Goal: Task Accomplishment & Management: Use online tool/utility

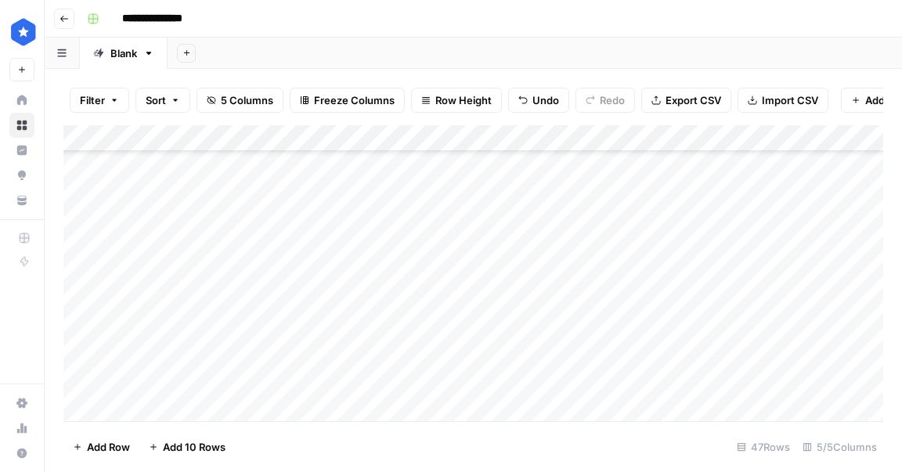
scroll to position [385, 0]
click at [874, 257] on div "Add Column" at bounding box center [472, 273] width 819 height 296
click at [448, 280] on div "Add Column" at bounding box center [472, 273] width 819 height 296
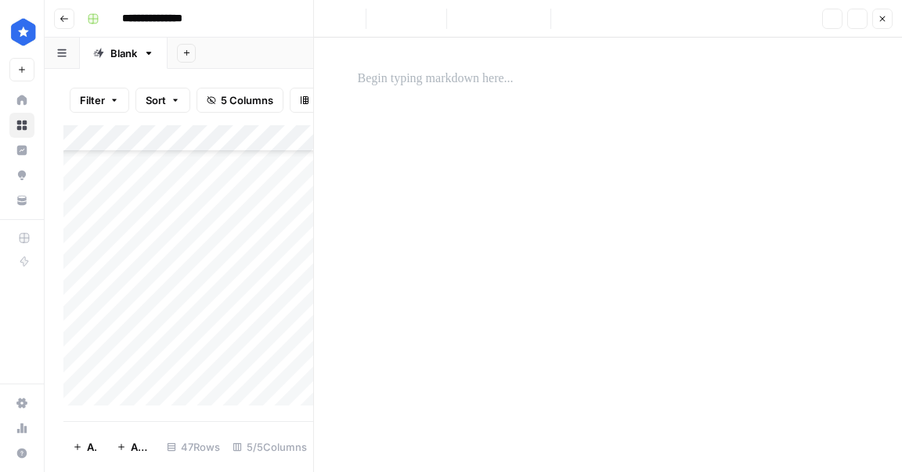
click at [462, 86] on p at bounding box center [608, 79] width 501 height 20
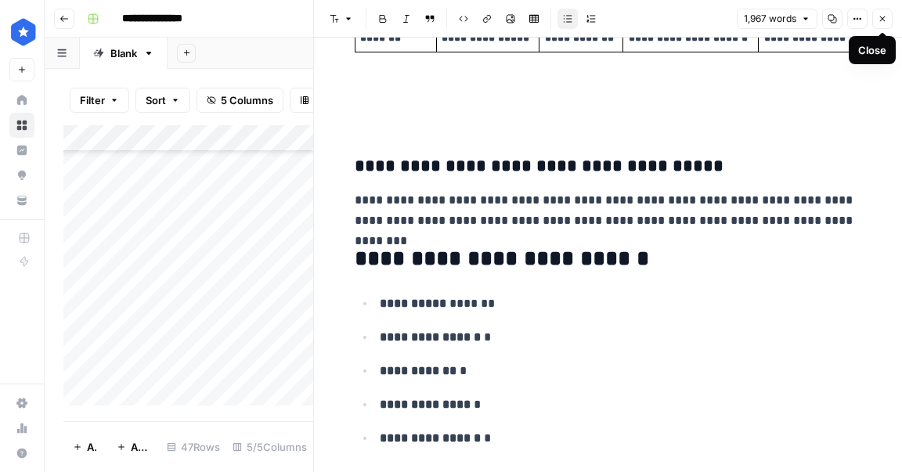
scroll to position [0, 4]
click at [877, 21] on button "Close" at bounding box center [882, 19] width 20 height 20
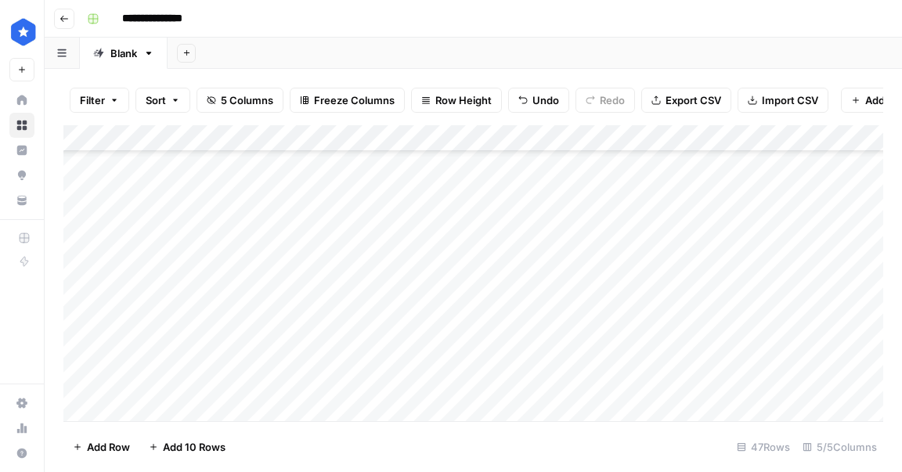
scroll to position [388, 0]
drag, startPoint x: 568, startPoint y: 293, endPoint x: 544, endPoint y: 378, distance: 87.9
click at [544, 378] on div "Add Column" at bounding box center [472, 273] width 819 height 296
click at [718, 138] on div "Add Column" at bounding box center [472, 273] width 819 height 296
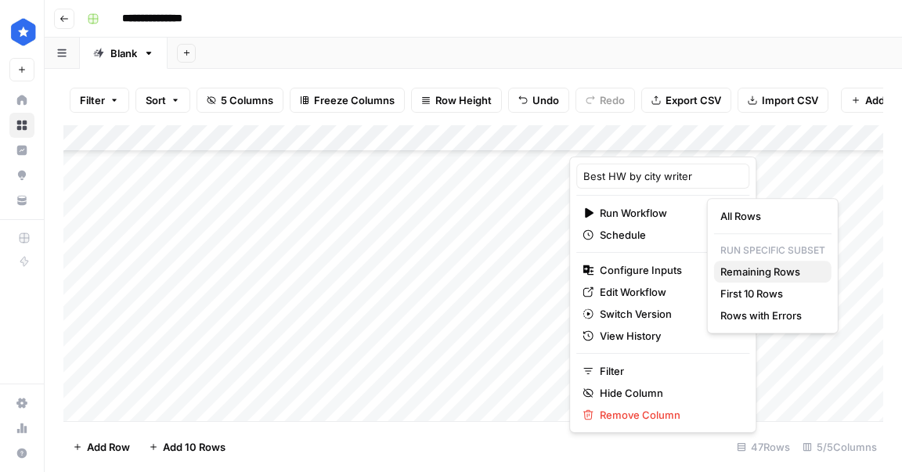
click at [753, 268] on span "Remaining Rows" at bounding box center [769, 272] width 99 height 16
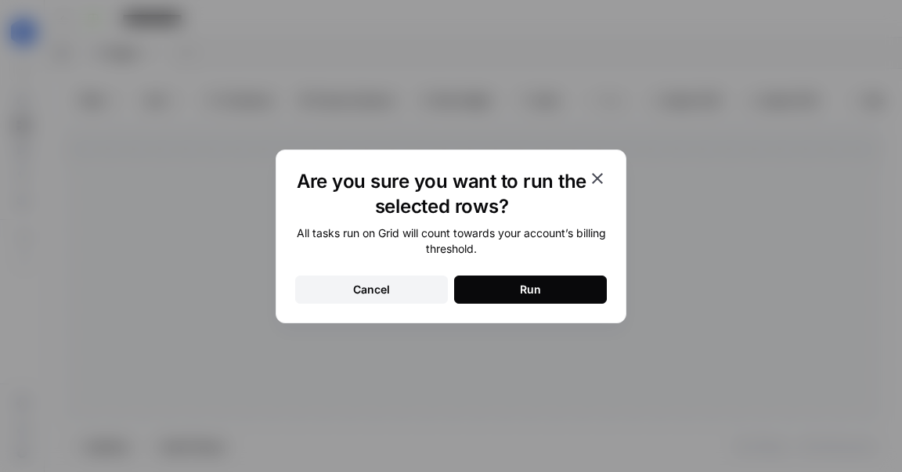
click at [525, 286] on div "Run" at bounding box center [530, 290] width 21 height 16
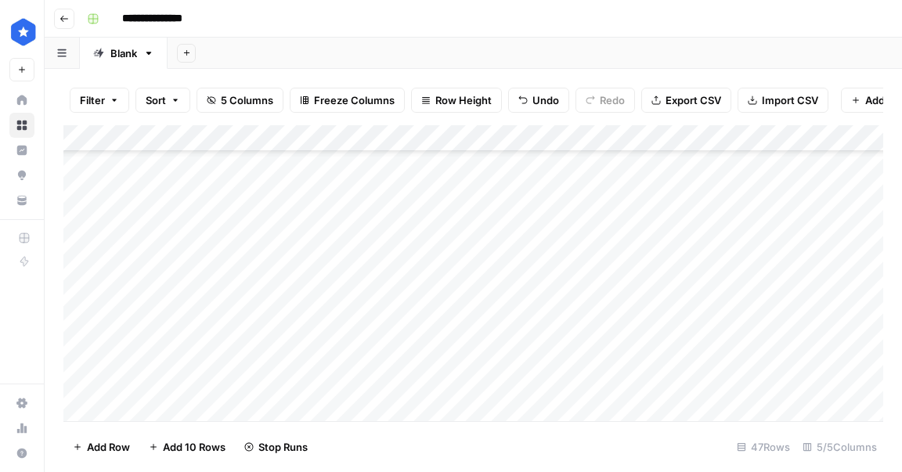
scroll to position [1006, 0]
